Goal: Task Accomplishment & Management: Manage account settings

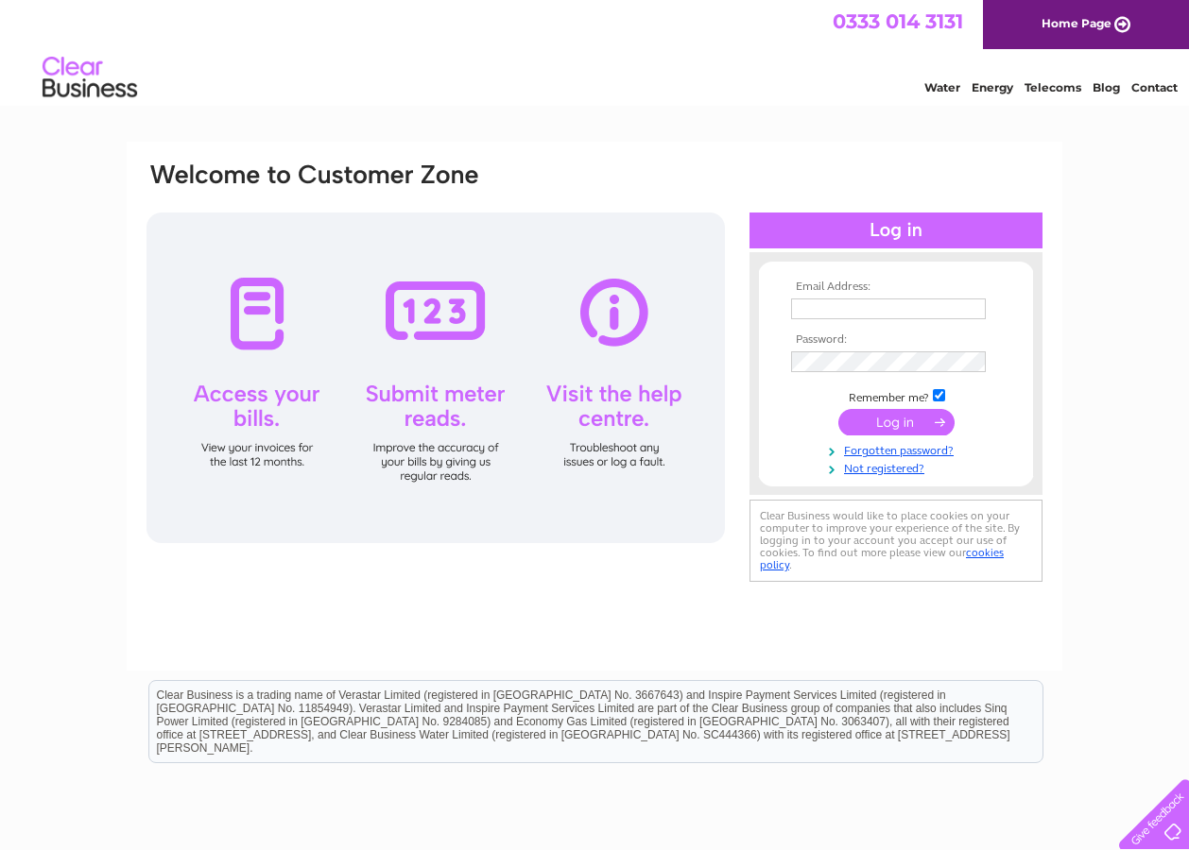
click at [802, 304] on input "text" at bounding box center [888, 309] width 195 height 21
type input "[PERSON_NAME][EMAIL_ADDRESS][DOMAIN_NAME]"
click at [838, 411] on input "submit" at bounding box center [896, 424] width 116 height 26
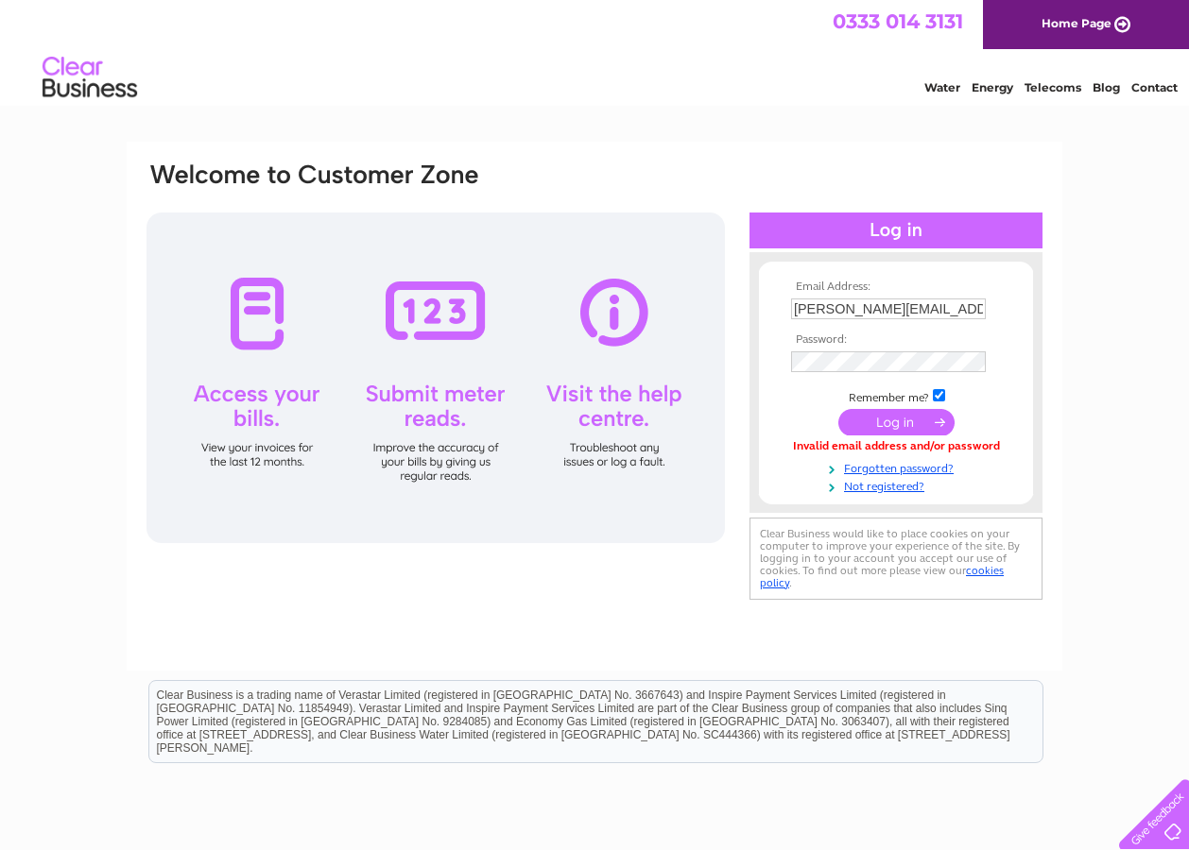
click at [881, 420] on input "submit" at bounding box center [896, 422] width 116 height 26
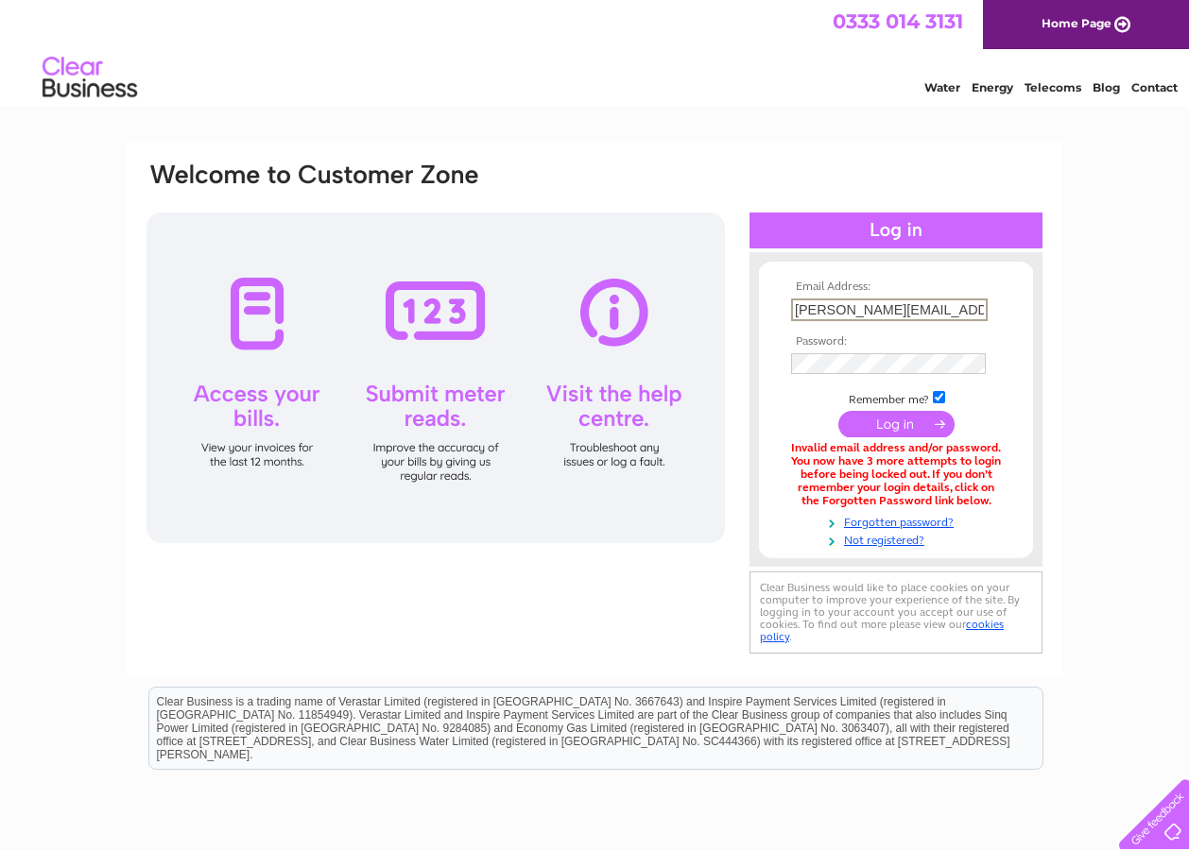
click at [964, 309] on input "[PERSON_NAME][EMAIL_ADDRESS][DOMAIN_NAME]" at bounding box center [889, 310] width 197 height 23
type input "[PERSON_NAME][EMAIL_ADDRESS][DOMAIN_NAME]"
click at [1100, 253] on div "Email Address: peter@fantasylounge.co.uk Password: Forgotten password?" at bounding box center [594, 570] width 1189 height 857
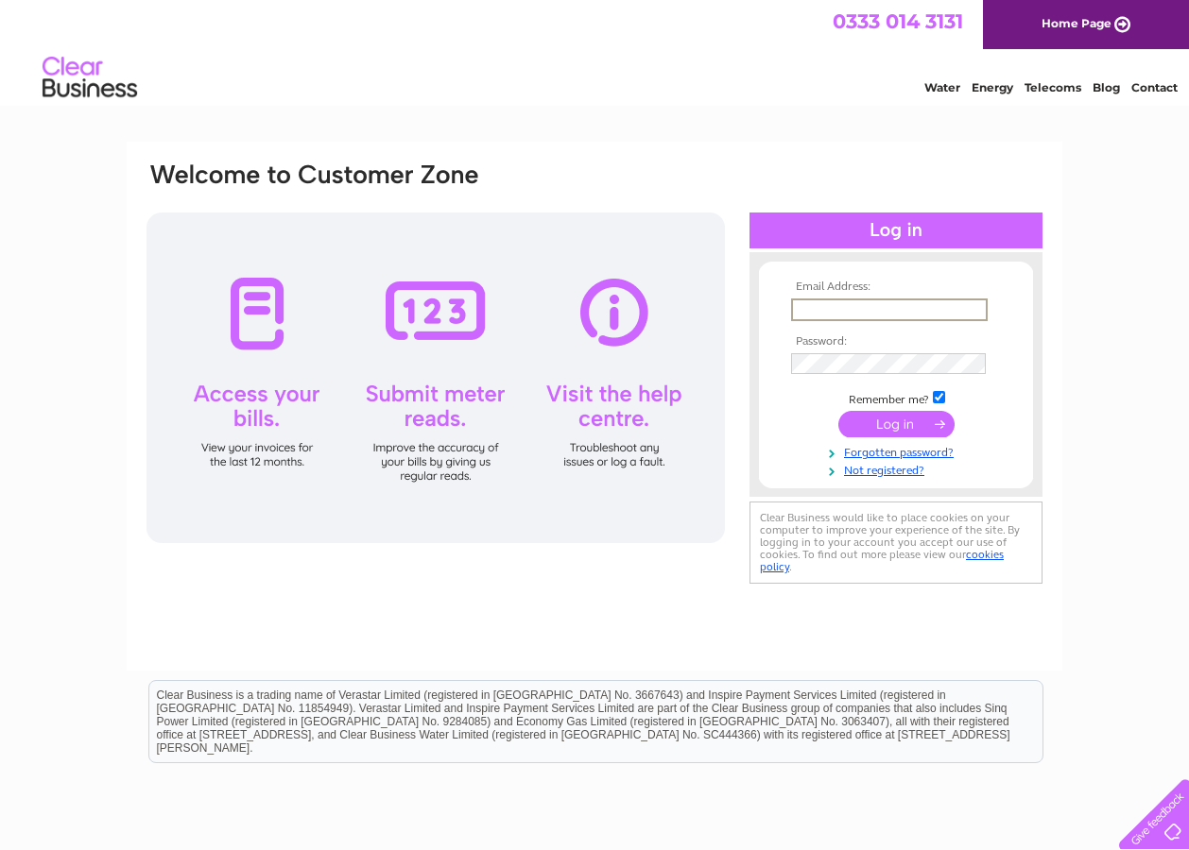
click at [802, 306] on input "text" at bounding box center [889, 310] width 197 height 23
type input "[PERSON_NAME][EMAIL_ADDRESS][DOMAIN_NAME]"
click at [877, 419] on input "submit" at bounding box center [896, 422] width 116 height 26
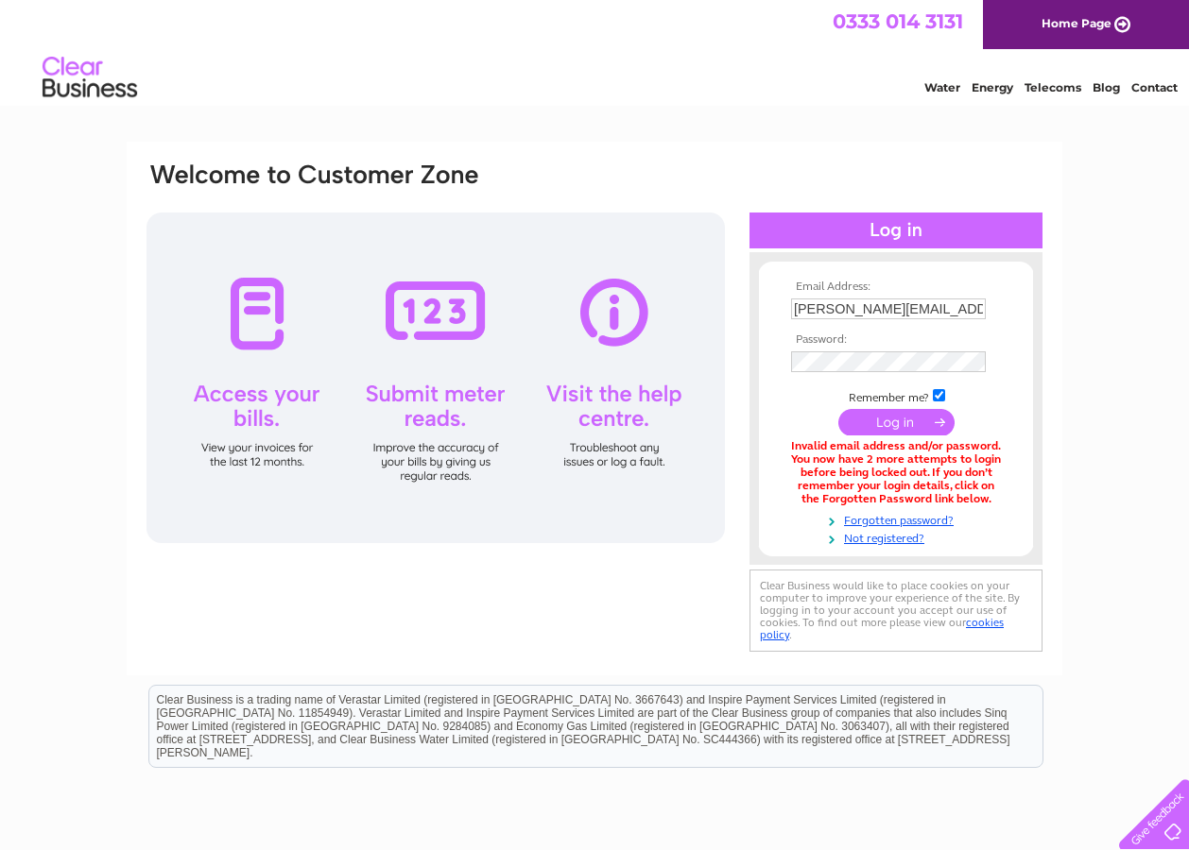
click at [888, 420] on input "submit" at bounding box center [896, 422] width 116 height 26
click at [936, 400] on input "checkbox" at bounding box center [939, 395] width 12 height 12
checkbox input "false"
click at [869, 520] on link "Forgotten password?" at bounding box center [898, 519] width 214 height 18
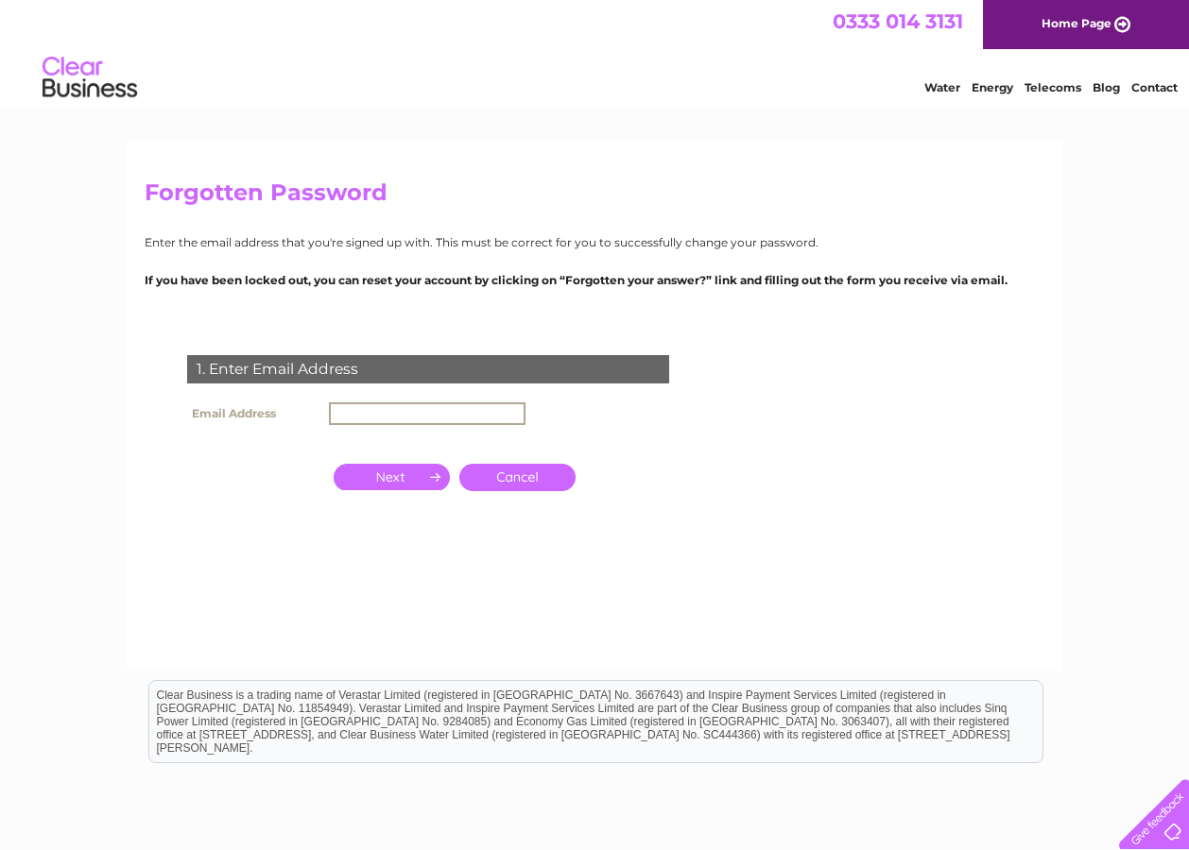
click at [434, 412] on input "text" at bounding box center [427, 413] width 197 height 23
type input "peter@fantasylounge.co.uk"
click at [408, 468] on input "button" at bounding box center [392, 475] width 116 height 26
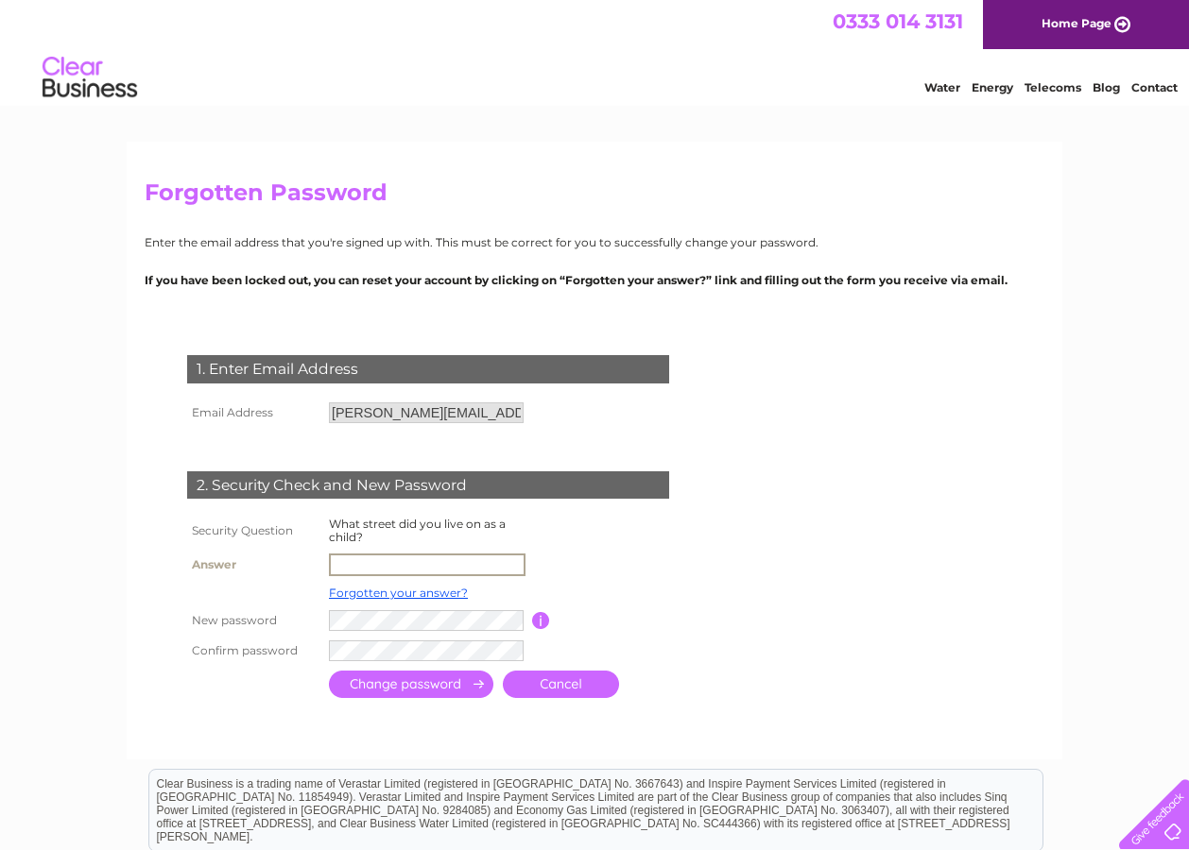
click at [355, 562] on input "text" at bounding box center [427, 565] width 197 height 23
type input "PENHURST ROAD"
click at [404, 686] on input "submit" at bounding box center [411, 682] width 164 height 27
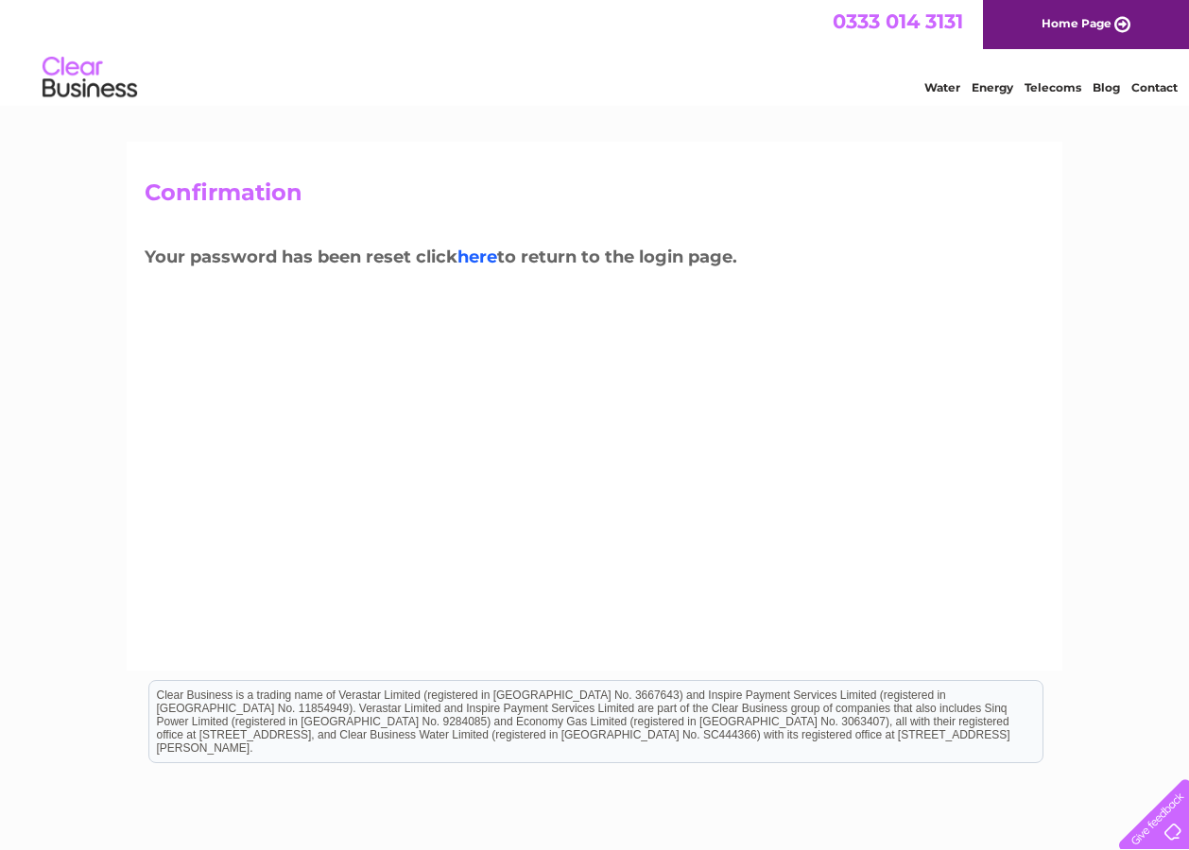
click at [488, 253] on link "here" at bounding box center [477, 257] width 40 height 21
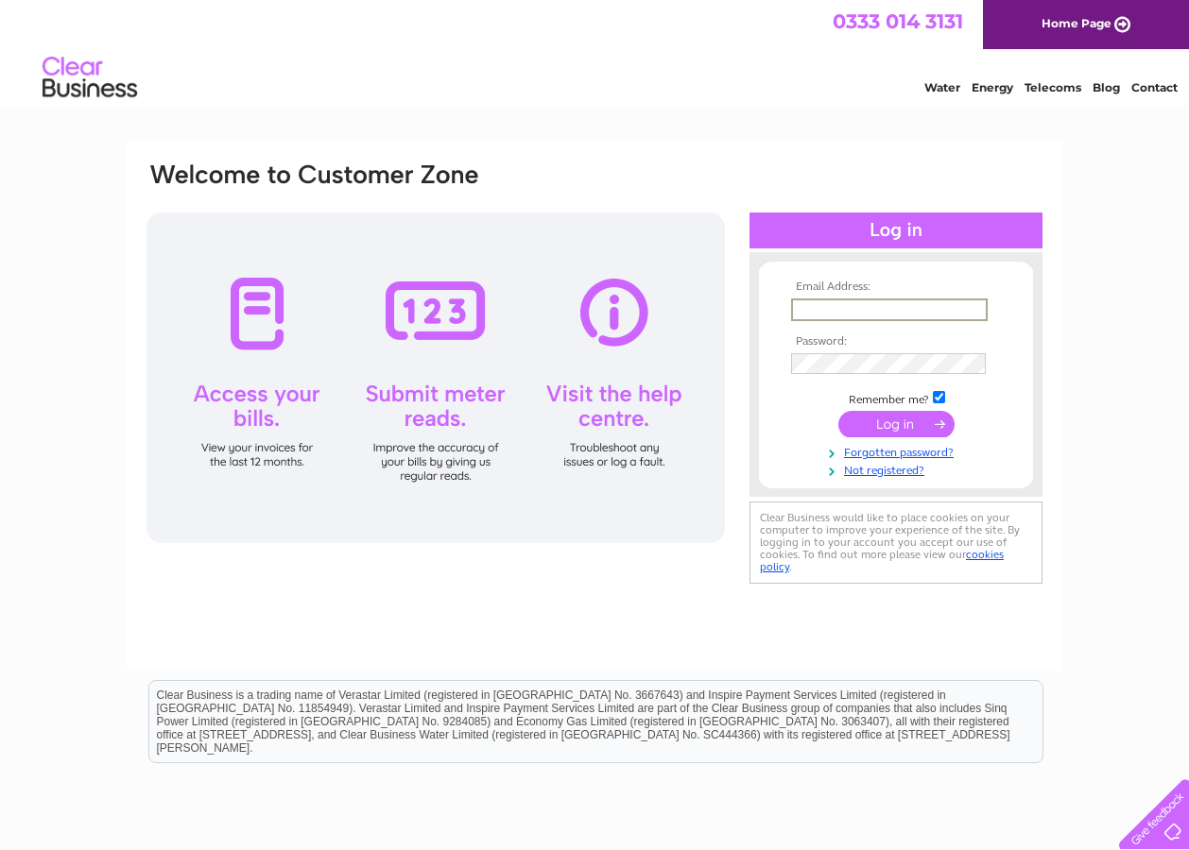
click at [813, 307] on input "text" at bounding box center [889, 310] width 197 height 23
type input "[PERSON_NAME][EMAIL_ADDRESS][DOMAIN_NAME]"
click at [891, 425] on input "submit" at bounding box center [896, 422] width 116 height 26
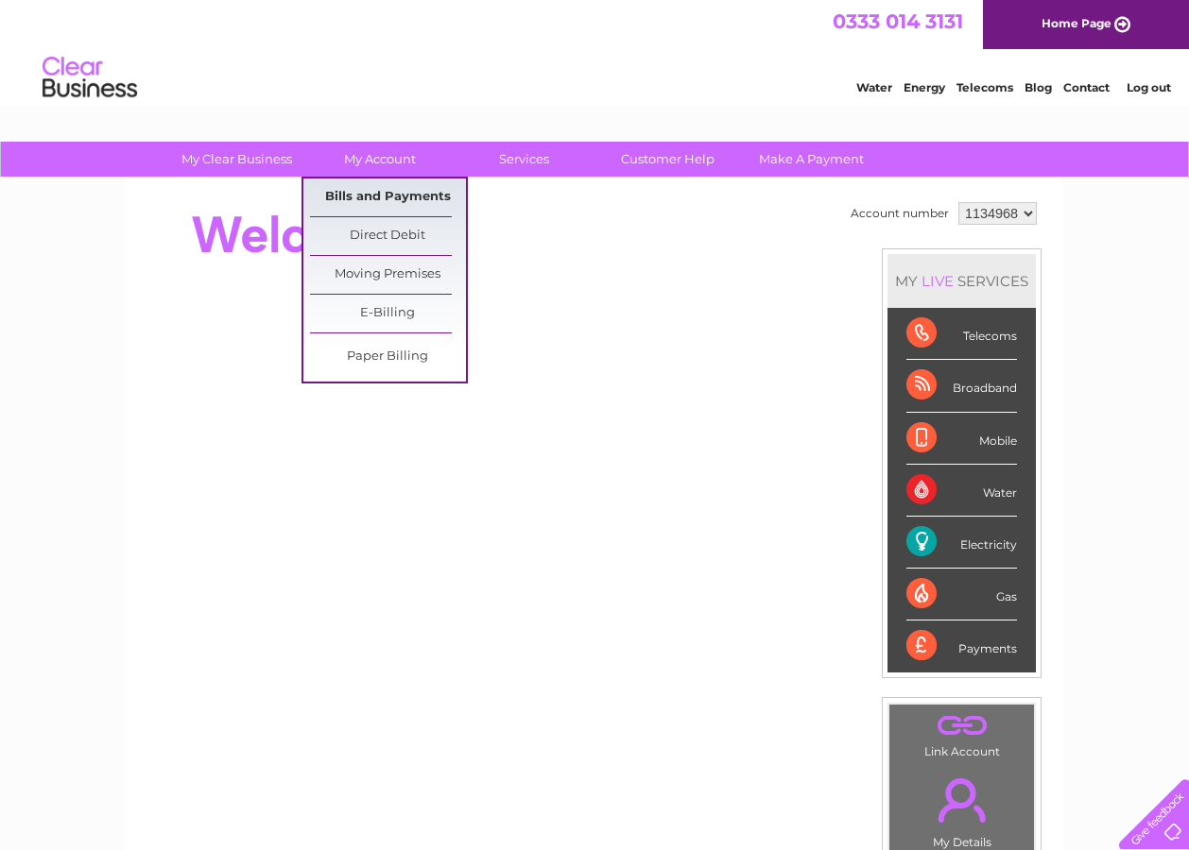
click at [370, 207] on link "Bills and Payments" at bounding box center [388, 198] width 156 height 38
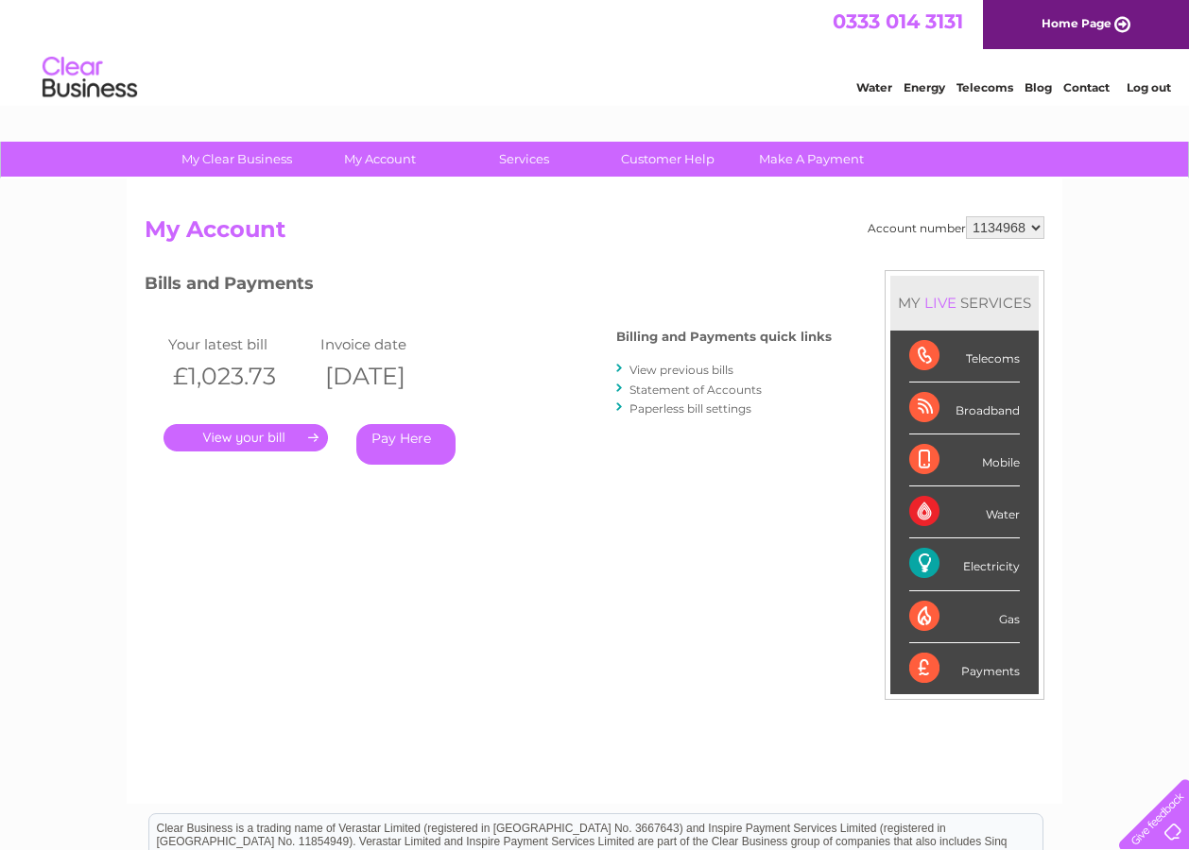
click at [269, 437] on link "." at bounding box center [245, 437] width 164 height 27
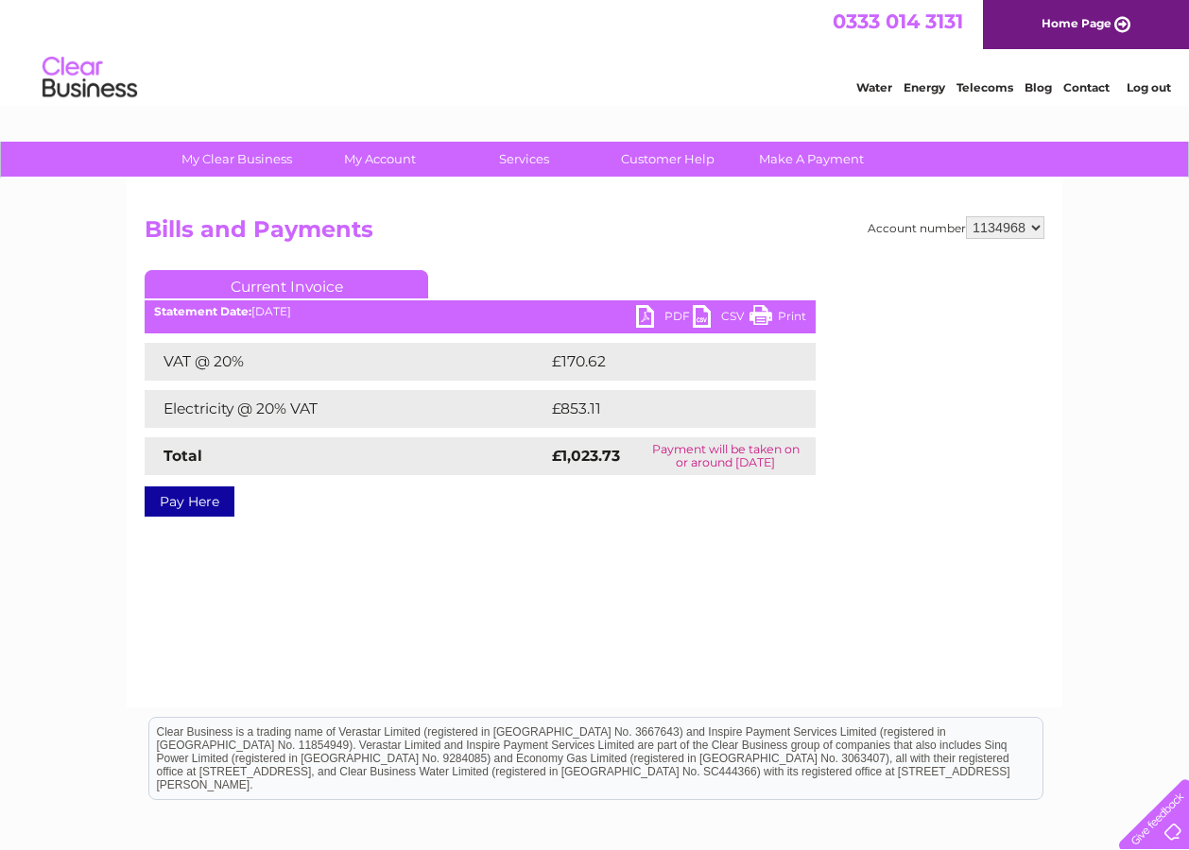
click at [649, 314] on link "PDF" at bounding box center [664, 318] width 57 height 27
